Goal: Information Seeking & Learning: Learn about a topic

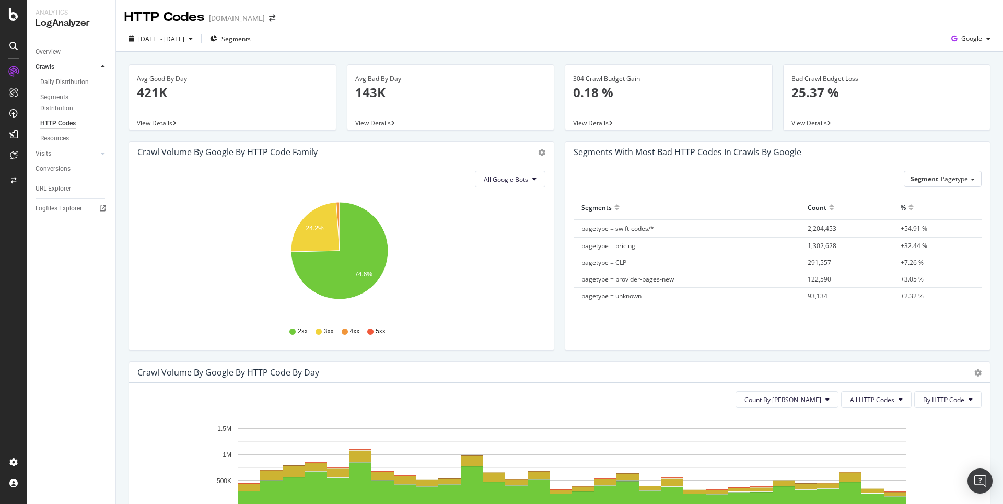
scroll to position [574, 0]
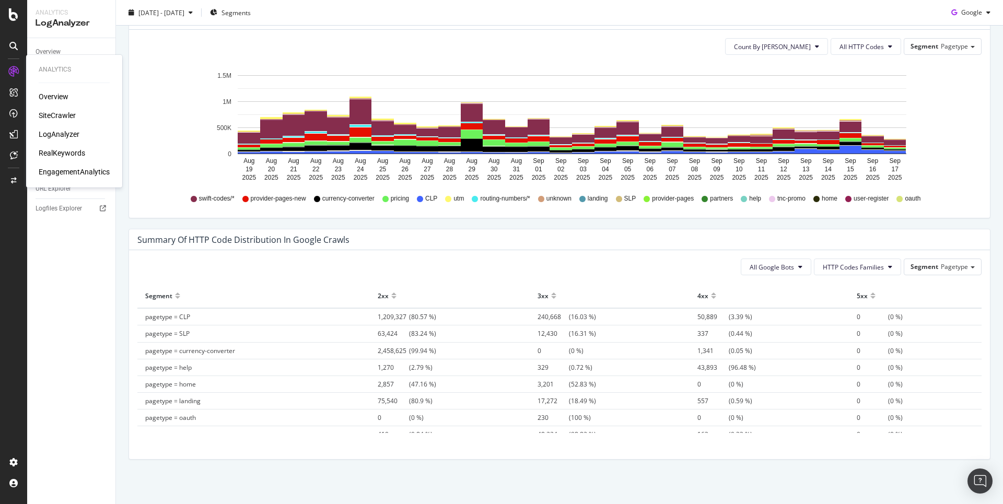
click at [48, 115] on div "SiteCrawler" at bounding box center [57, 115] width 37 height 10
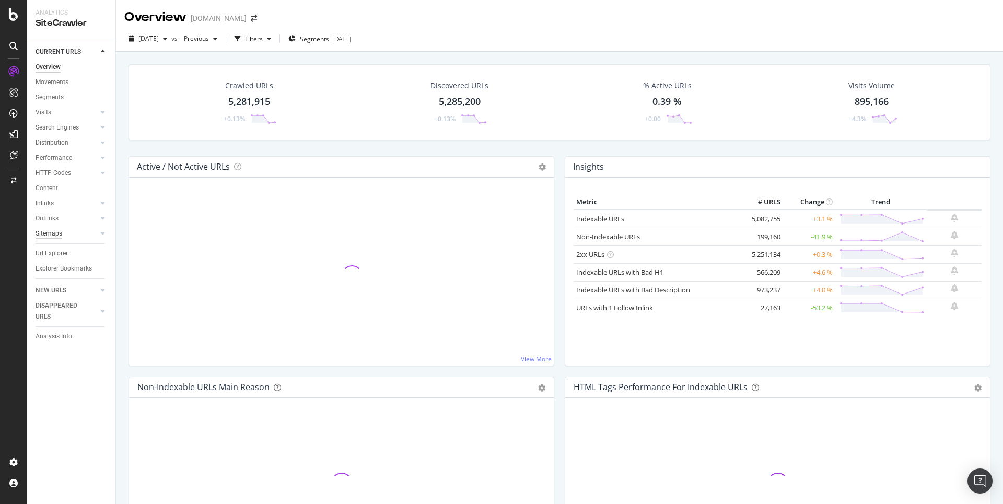
click at [59, 235] on div "Sitemaps" at bounding box center [49, 233] width 27 height 11
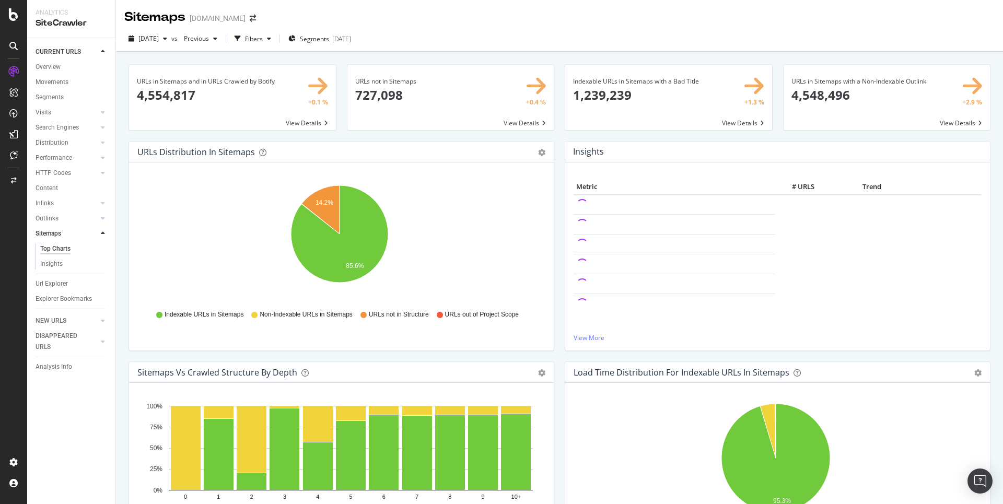
click at [531, 84] on span at bounding box center [451, 97] width 207 height 65
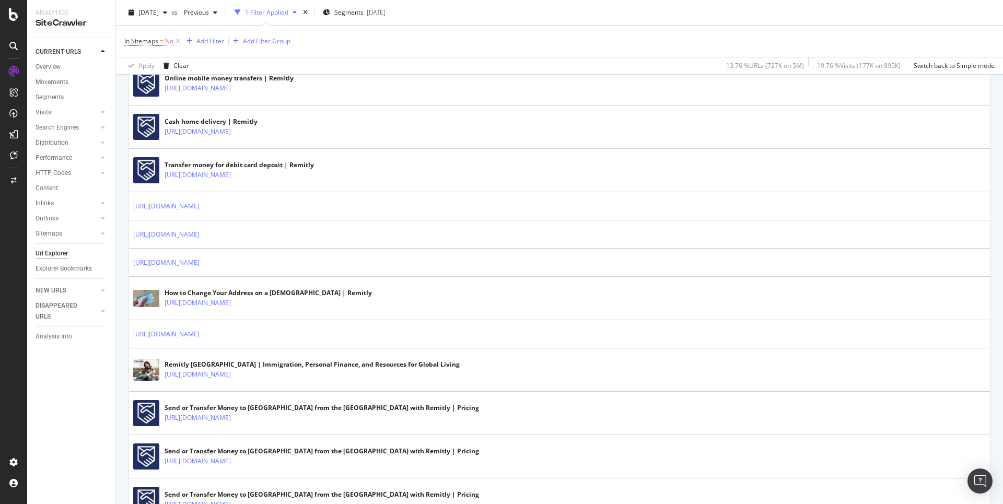
scroll to position [849, 0]
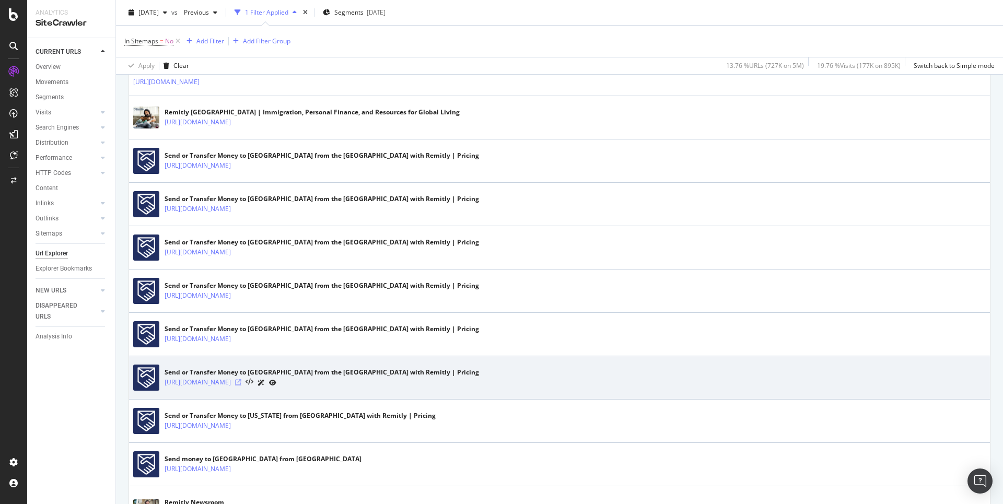
click at [241, 379] on icon at bounding box center [238, 382] width 6 height 6
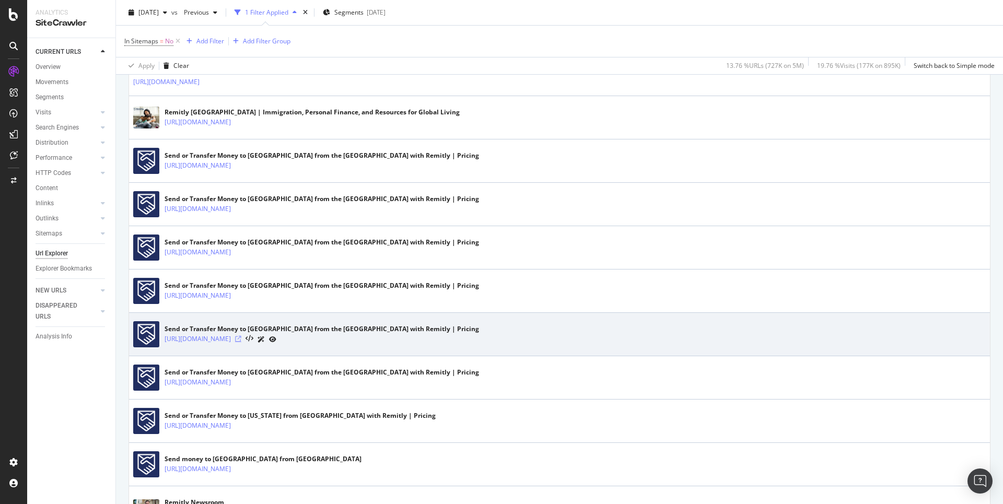
click at [241, 336] on icon at bounding box center [238, 339] width 6 height 6
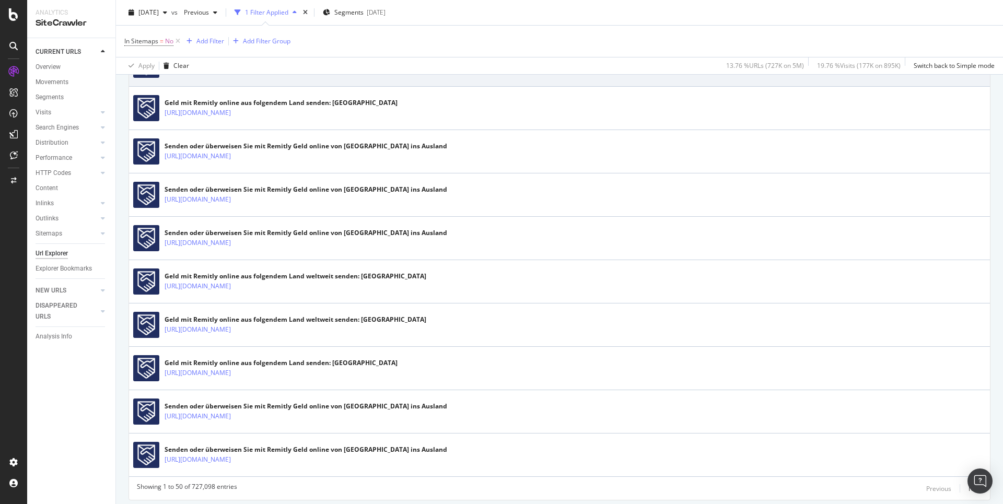
scroll to position [1947, 0]
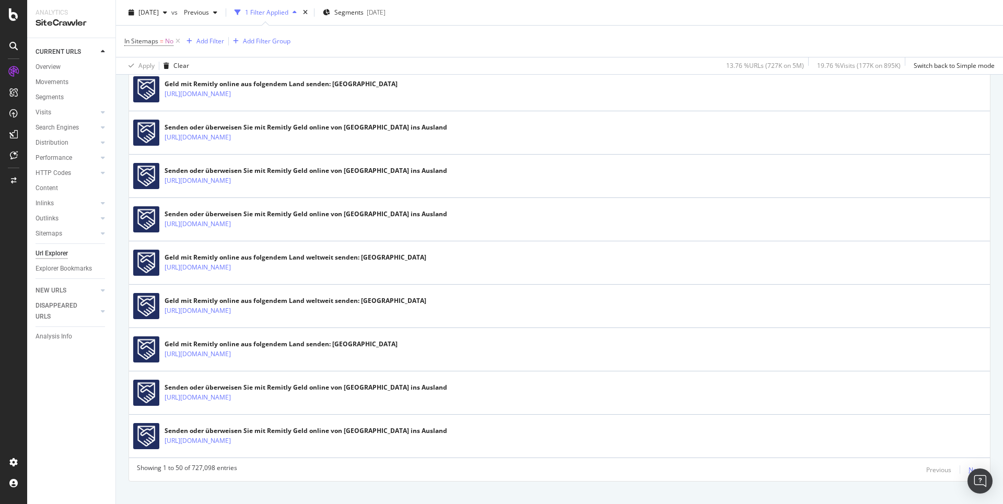
click at [969, 466] on div "Next" at bounding box center [976, 470] width 14 height 9
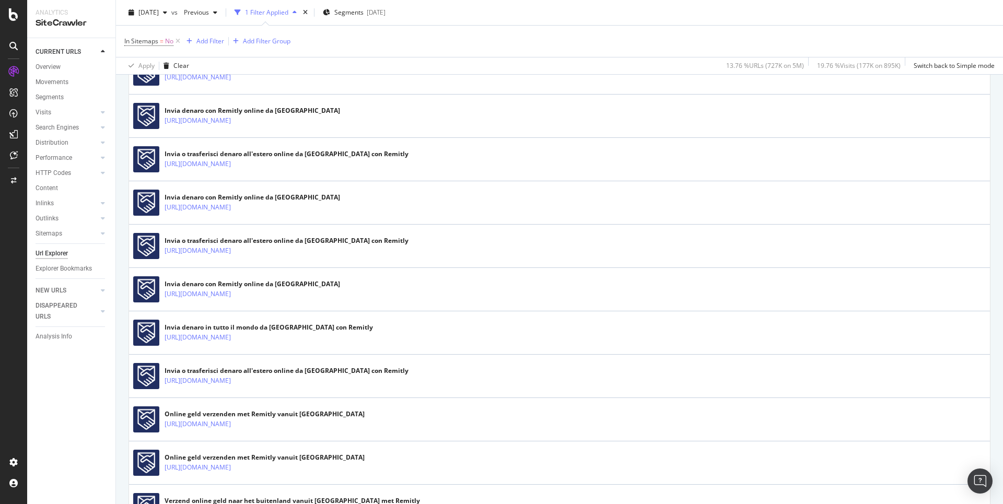
scroll to position [2052, 0]
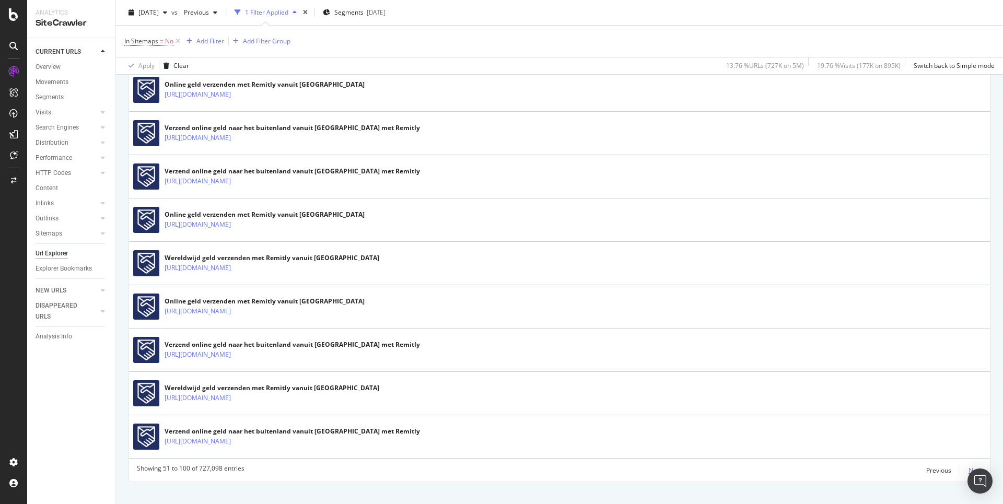
click at [969, 466] on div "Next" at bounding box center [976, 470] width 14 height 9
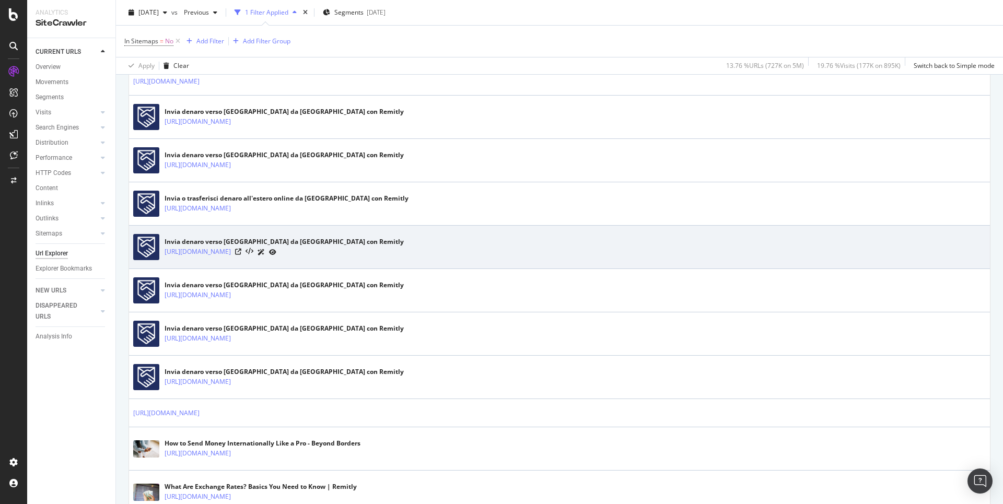
scroll to position [1266, 0]
